Goal: Answer question/provide support: Answer question/provide support

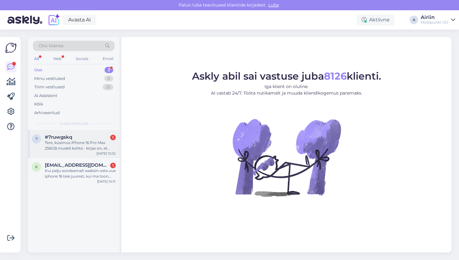
click at [75, 152] on div "7 #7ruwgskq 1 Tere, küsimus iPhone 16 Pro Max 256GB mudeli kohta - kirjas on, e…" at bounding box center [74, 144] width 92 height 28
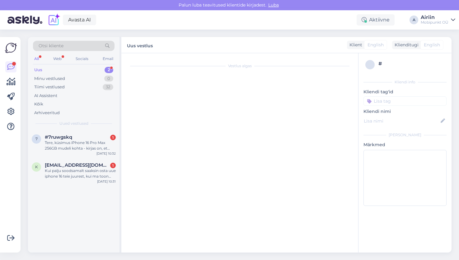
scroll to position [17, 0]
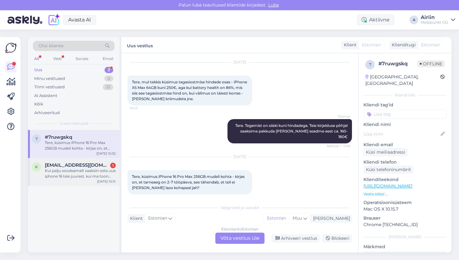
click at [90, 171] on div "Kui palju soodsamalt saaksin osta uue iphone 16 teie juurest, kui ma toon [PERS…" at bounding box center [80, 173] width 71 height 11
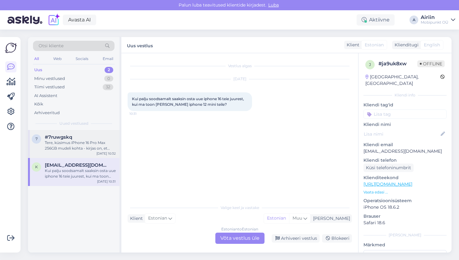
click at [87, 155] on div "7 #7ruwgskq Tere, küsimus iPhone 16 Pro Max 256GB mudeli kohta - kirjas on, et …" at bounding box center [74, 144] width 92 height 28
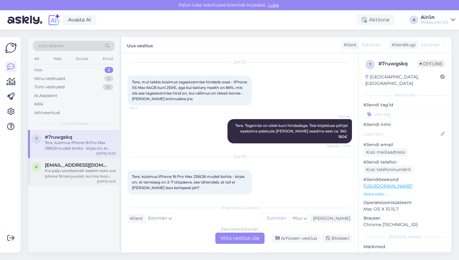
click at [80, 174] on div "Kui palju soodsamalt saaksin osta uue iphone 16 teie juurest, kui ma toon [PERS…" at bounding box center [80, 173] width 71 height 11
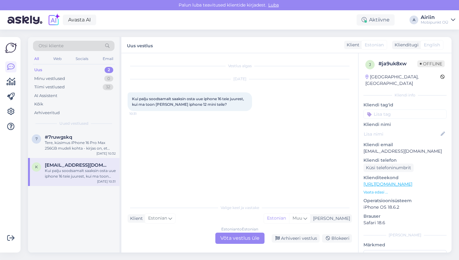
scroll to position [0, 0]
click at [235, 240] on div "Estonian to Estonian Võta vestlus üle" at bounding box center [239, 238] width 49 height 11
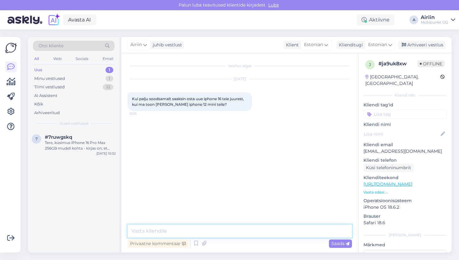
click at [222, 230] on textarea at bounding box center [240, 231] width 224 height 13
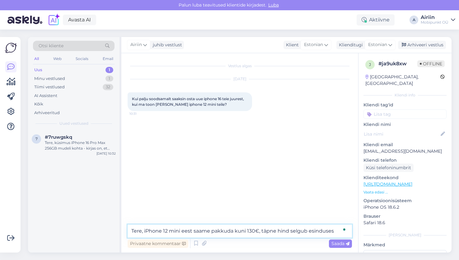
type textarea "Tere, iPhone 12 mini eest saame pakkuda kuni 130€, täpne hind selgub esinduses."
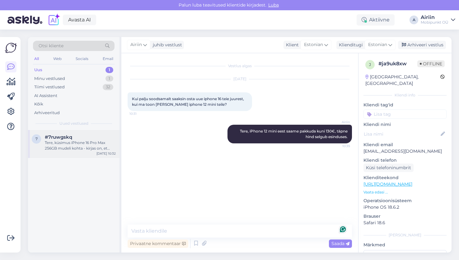
click at [79, 134] on div "#7ruwgskq" at bounding box center [80, 137] width 71 height 6
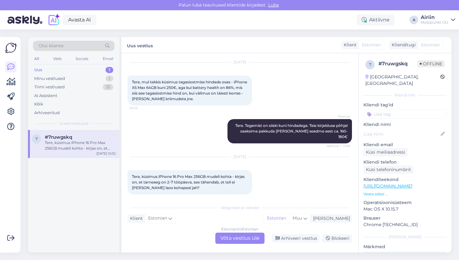
click at [233, 241] on div "Estonian to Estonian Võta vestlus üle" at bounding box center [239, 238] width 49 height 11
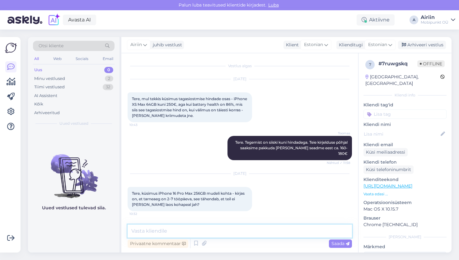
click at [196, 231] on textarea at bounding box center [240, 231] width 224 height 13
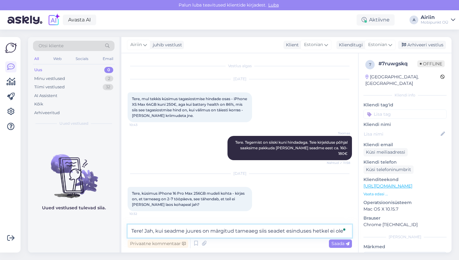
type textarea "Tere! Jah, kui seadme juures on märgitud tarneaeg siis seadet esinduses hetkel …"
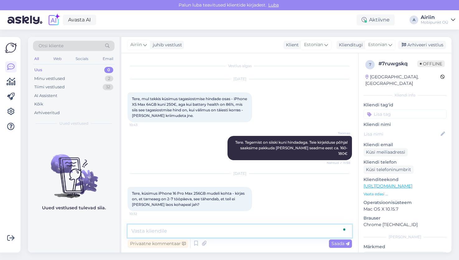
scroll to position [26, 0]
